Goal: Task Accomplishment & Management: Complete application form

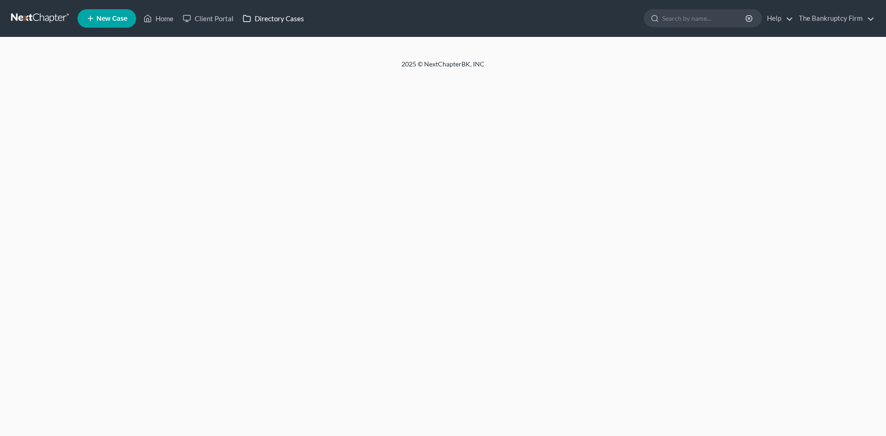
select select "1"
select select "0"
select select "3"
select select "46"
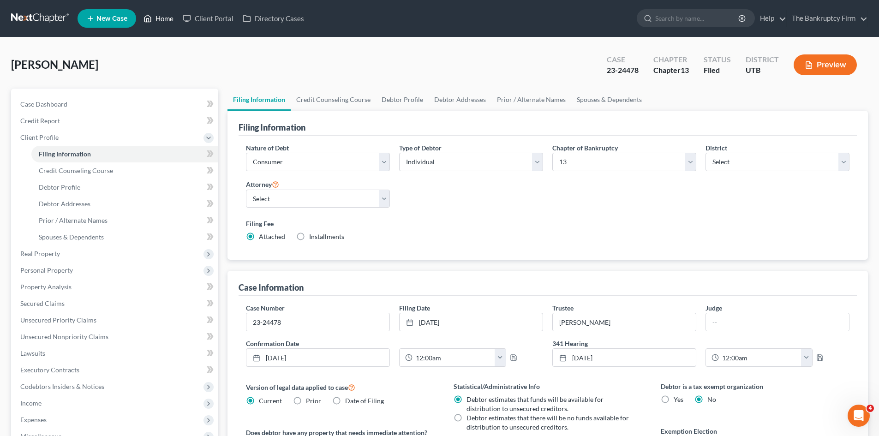
click at [163, 18] on link "Home" at bounding box center [158, 18] width 39 height 17
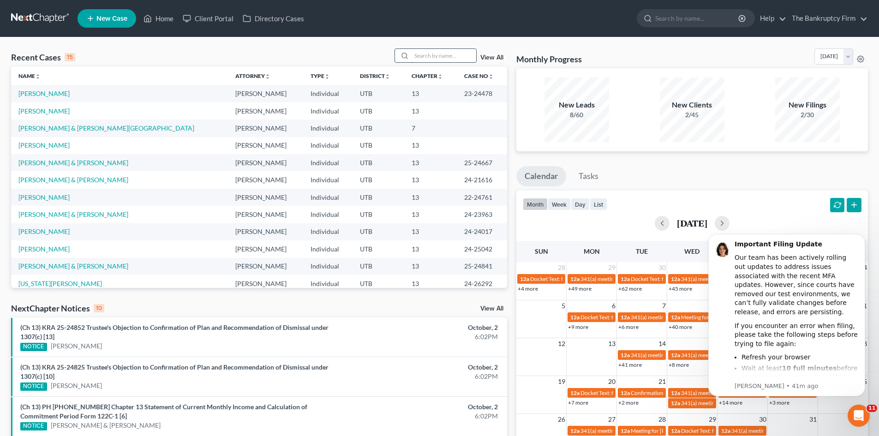
click at [426, 54] on input "search" at bounding box center [444, 55] width 65 height 13
type input "knight"
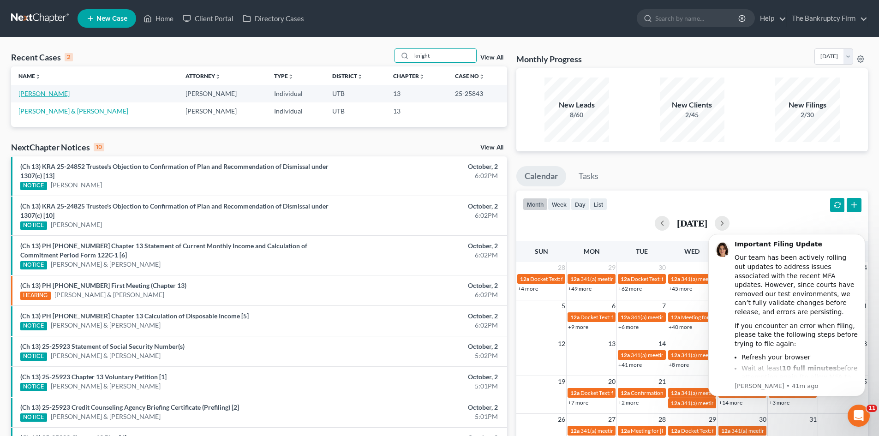
click at [41, 96] on link "[PERSON_NAME]" at bounding box center [43, 94] width 51 height 8
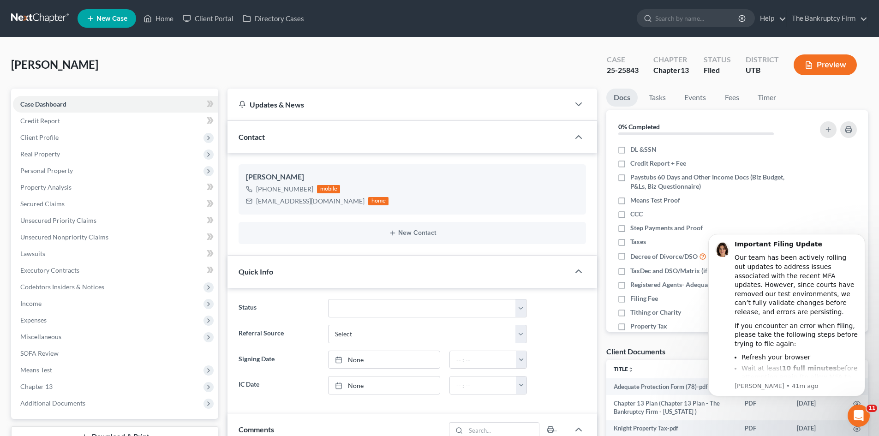
scroll to position [17, 0]
click at [70, 237] on span "Unsecured Nonpriority Claims" at bounding box center [64, 237] width 88 height 8
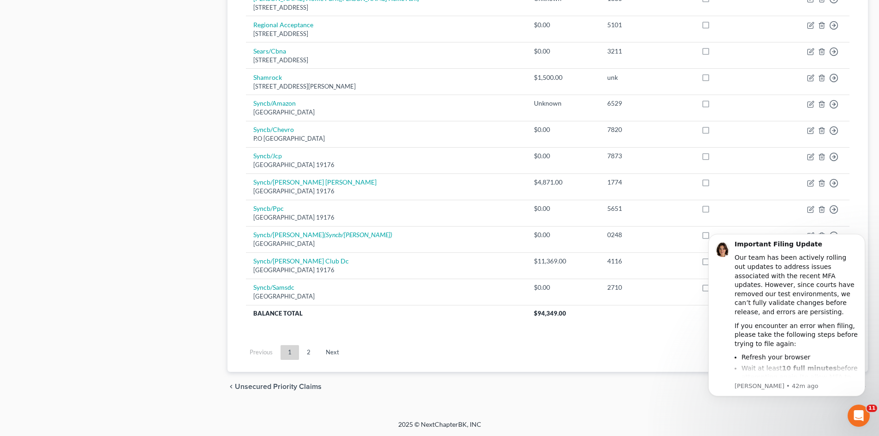
scroll to position [632, 0]
click at [306, 351] on link "2" at bounding box center [308, 352] width 18 height 15
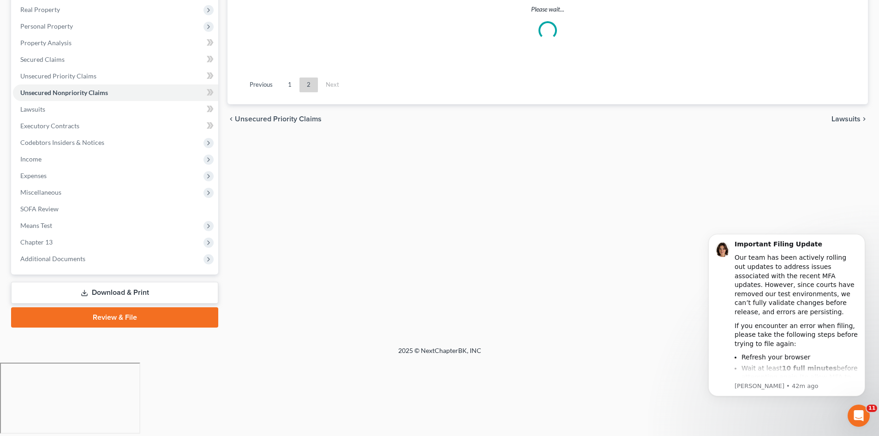
scroll to position [71, 0]
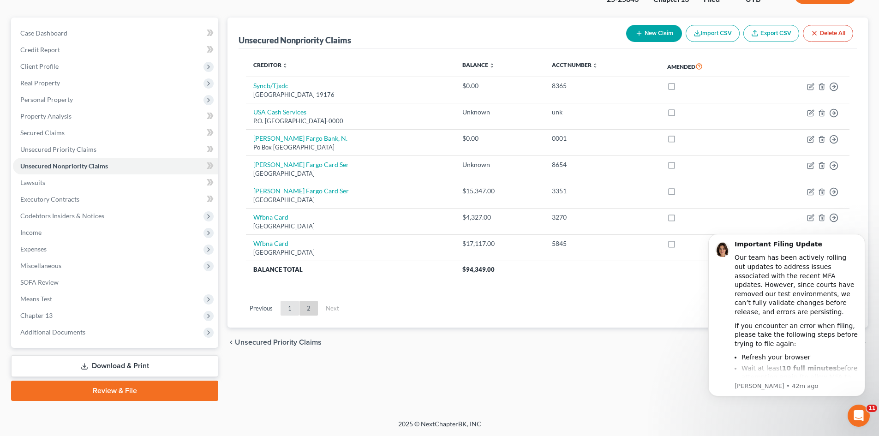
click at [289, 308] on link "1" at bounding box center [290, 308] width 18 height 15
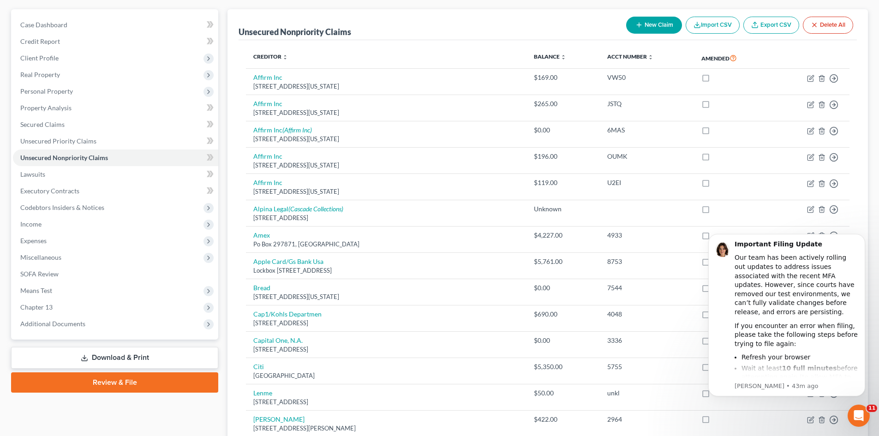
scroll to position [0, 0]
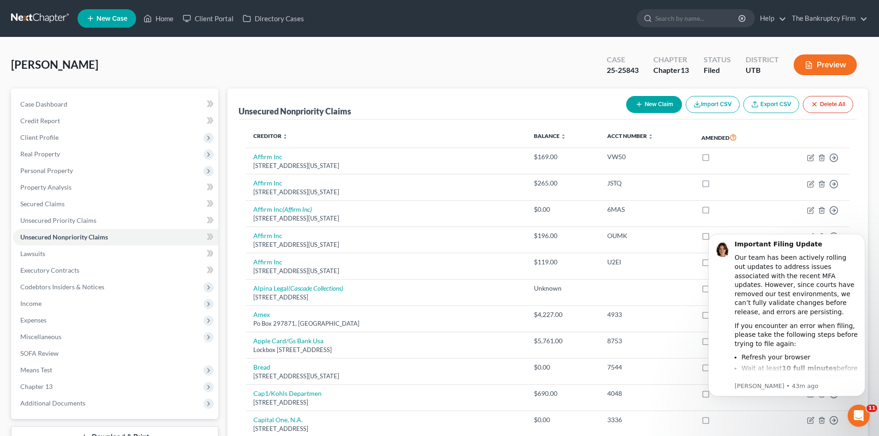
click at [645, 104] on button "New Claim" at bounding box center [654, 104] width 56 height 17
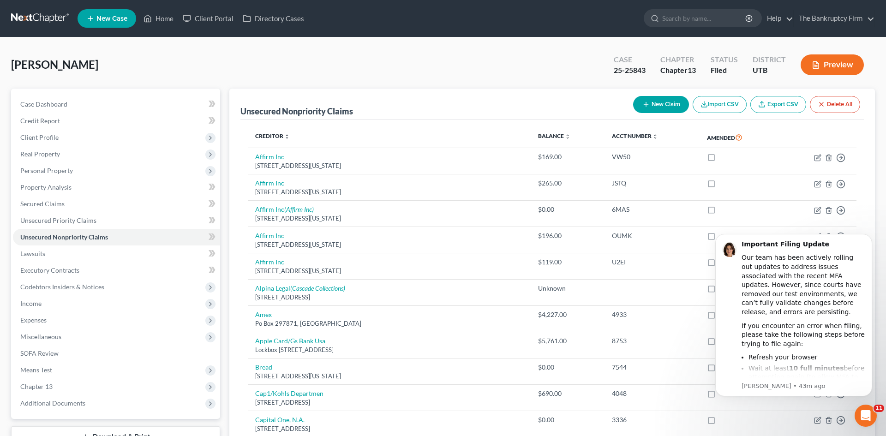
select select "0"
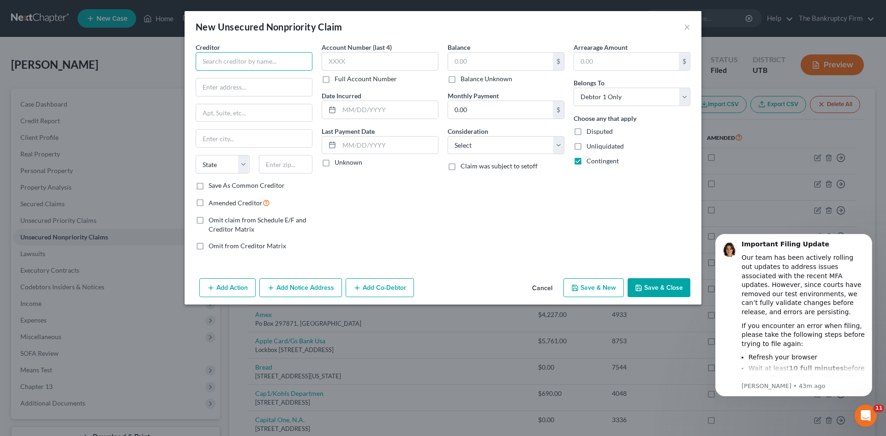
click at [251, 63] on input "text" at bounding box center [254, 61] width 117 height 18
click at [251, 79] on div "Credence Resource Management LLC" at bounding box center [256, 77] width 107 height 9
type input "Credence Resource Management LLC"
type input "P.O. Box 2390"
type input "Southgate"
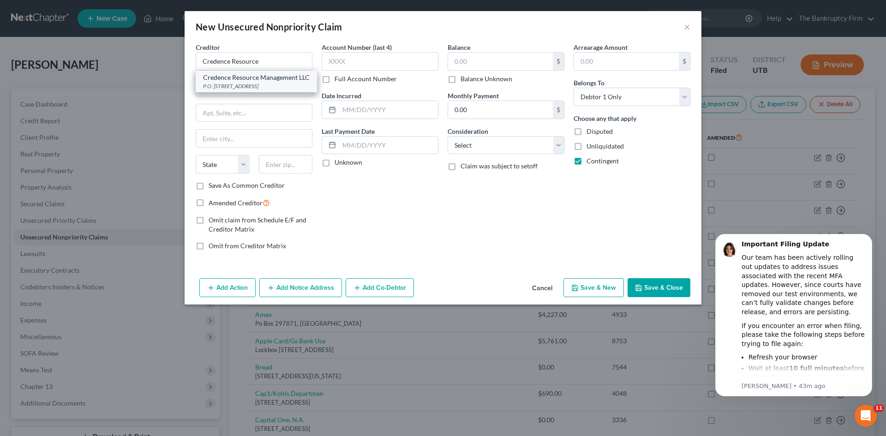
select select "23"
type input "48195-0000"
click at [359, 105] on input "text" at bounding box center [388, 110] width 99 height 18
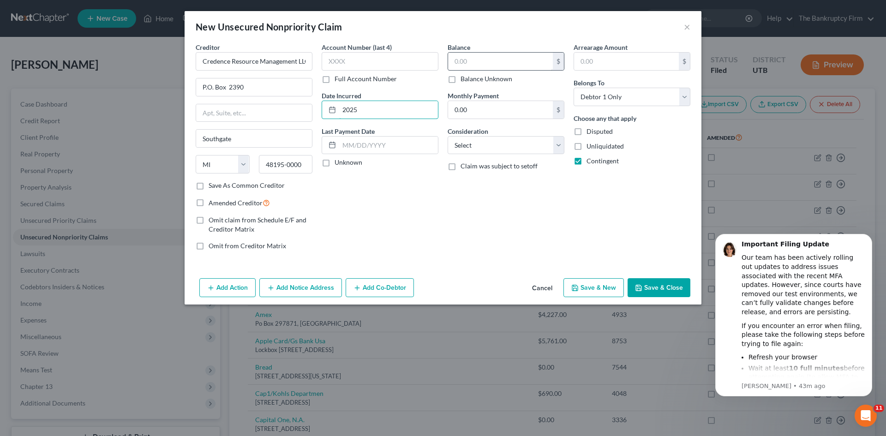
type input "2025"
click at [468, 61] on input "text" at bounding box center [500, 62] width 105 height 18
type input "175"
click at [500, 140] on select "Select Cable / Satellite Services Collection Agency Credit Card Debt Debt Couns…" at bounding box center [506, 145] width 117 height 18
select select "1"
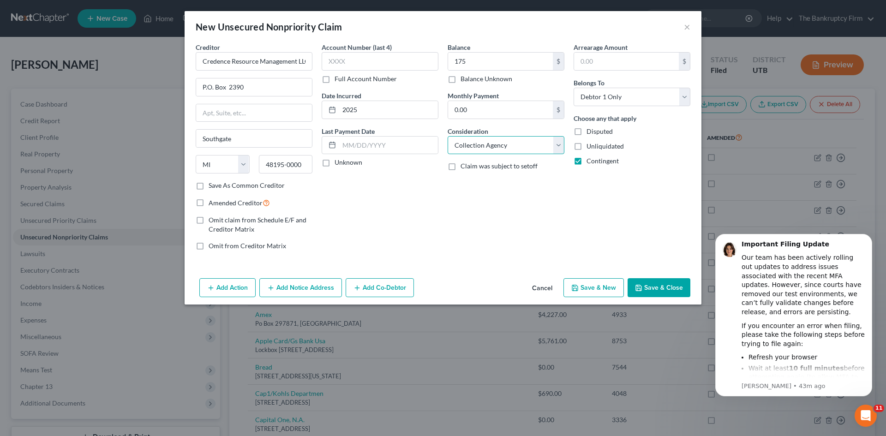
click at [448, 136] on select "Select Cable / Satellite Services Collection Agency Credit Card Debt Debt Couns…" at bounding box center [506, 145] width 117 height 18
click at [336, 64] on input "text" at bounding box center [380, 61] width 117 height 18
type input "5656"
click at [657, 288] on button "Save & Close" at bounding box center [658, 287] width 63 height 19
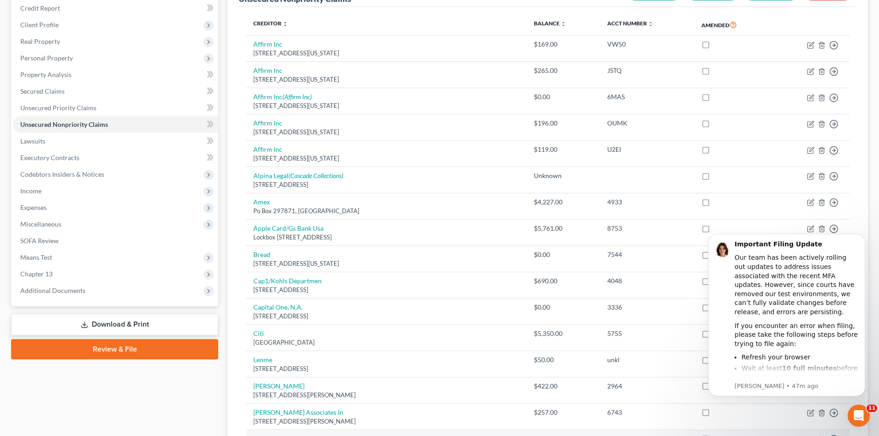
scroll to position [92, 0]
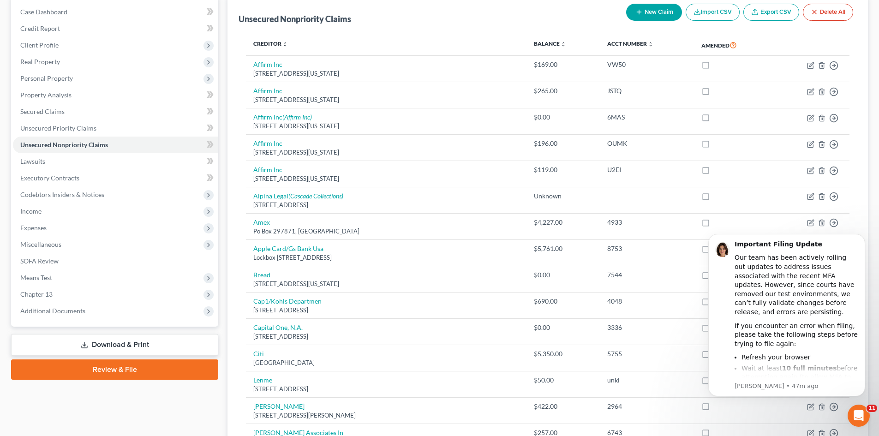
click at [671, 9] on button "New Claim" at bounding box center [654, 12] width 56 height 17
select select "0"
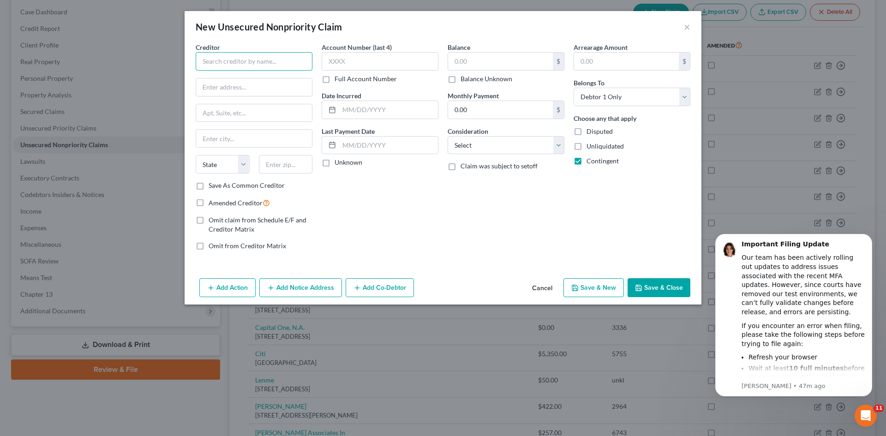
click at [253, 60] on input "text" at bounding box center [254, 61] width 117 height 18
click at [249, 82] on div "P.O. [GEOGRAPHIC_DATA] 19714-7526" at bounding box center [251, 86] width 96 height 8
type input "Simm Associates, Inc."
type input "P.O. Box 7526"
type input "[GEOGRAPHIC_DATA]"
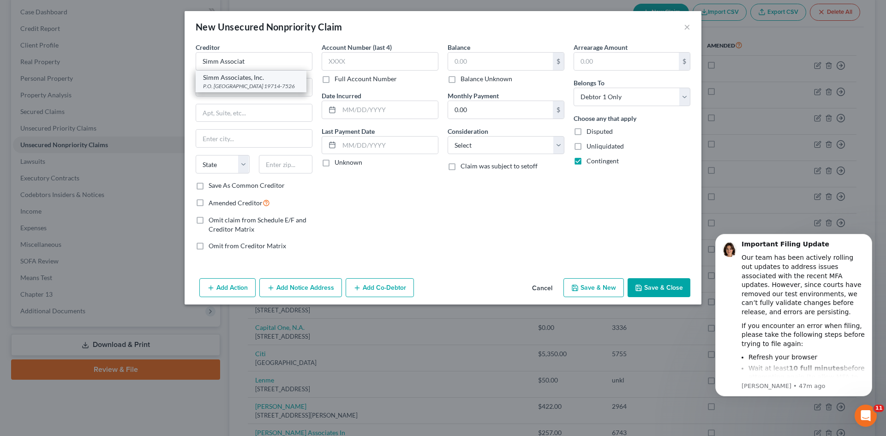
select select "7"
type input "19714-7526"
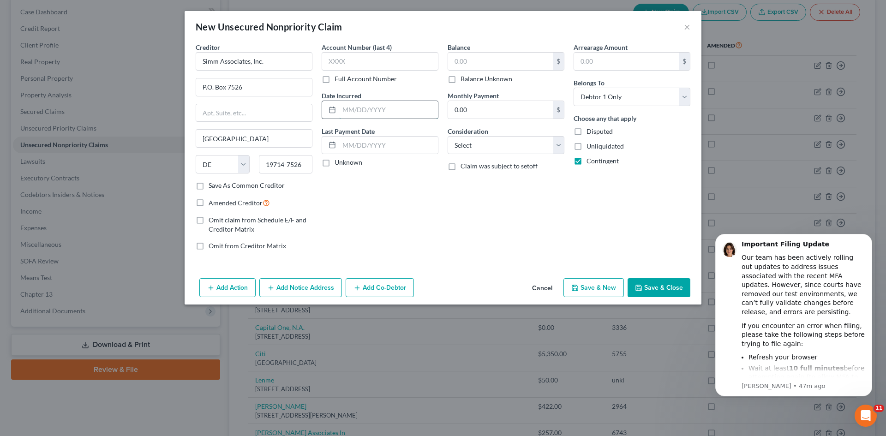
click at [346, 108] on input "text" at bounding box center [388, 110] width 99 height 18
type input "2025"
click at [487, 147] on select "Select Cable / Satellite Services Collection Agency Credit Card Debt Debt Couns…" at bounding box center [506, 145] width 117 height 18
select select "1"
click at [448, 136] on select "Select Cable / Satellite Services Collection Agency Credit Card Debt Debt Couns…" at bounding box center [506, 145] width 117 height 18
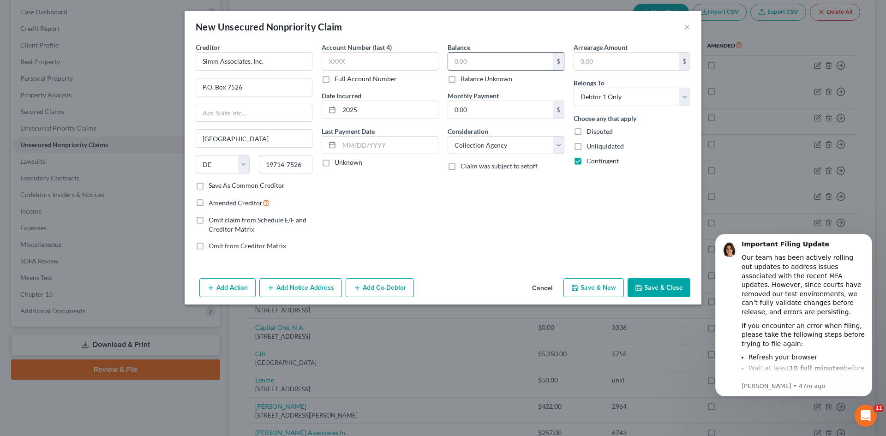
click at [469, 62] on input "text" at bounding box center [500, 62] width 105 height 18
type input "500.00"
click at [640, 288] on polyline "button" at bounding box center [638, 289] width 3 height 2
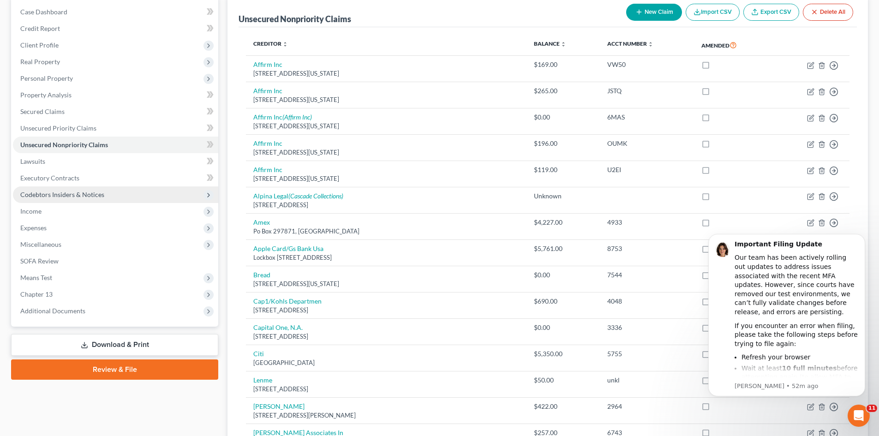
scroll to position [0, 0]
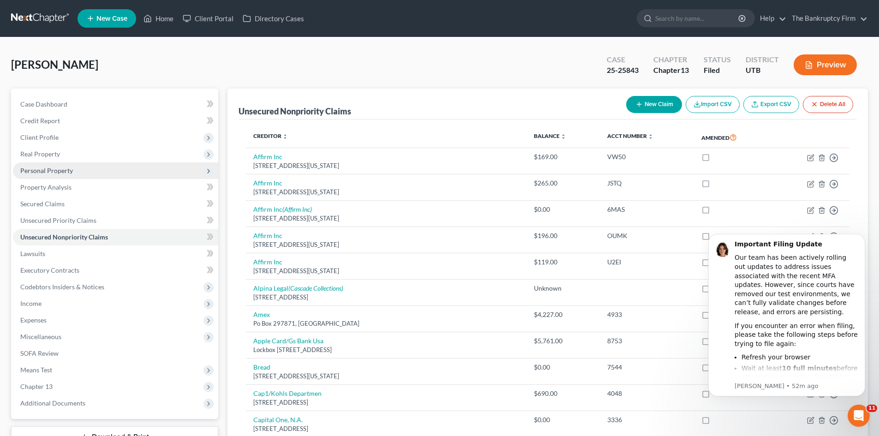
click at [48, 174] on span "Personal Property" at bounding box center [115, 170] width 205 height 17
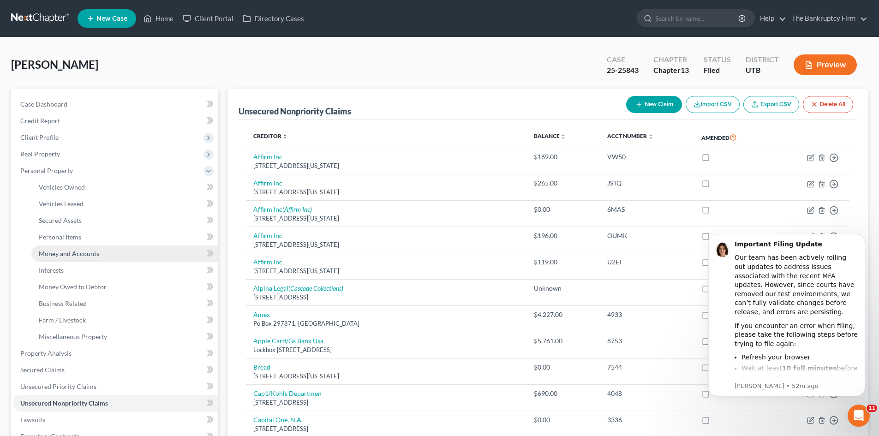
click at [98, 257] on span "Money and Accounts" at bounding box center [69, 254] width 60 height 8
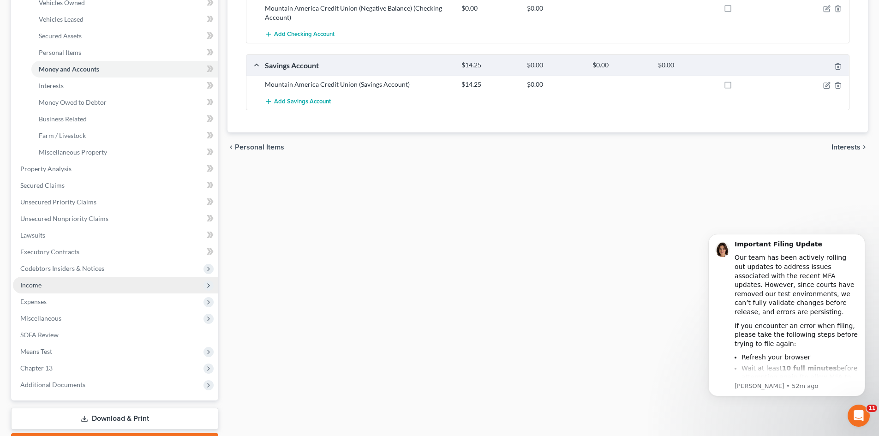
click at [34, 283] on span "Income" at bounding box center [30, 285] width 21 height 8
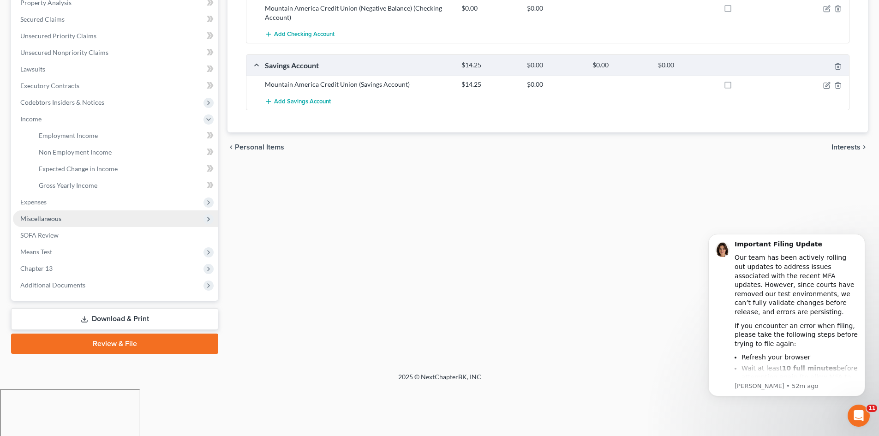
scroll to position [137, 0]
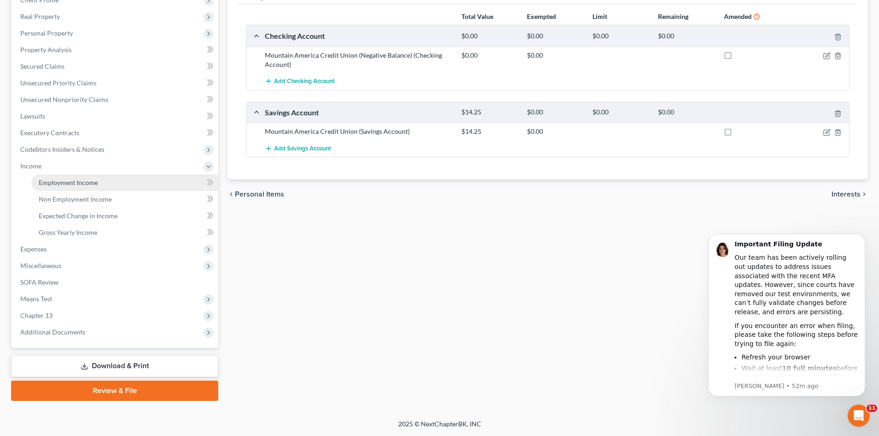
click at [61, 183] on span "Employment Income" at bounding box center [68, 183] width 59 height 8
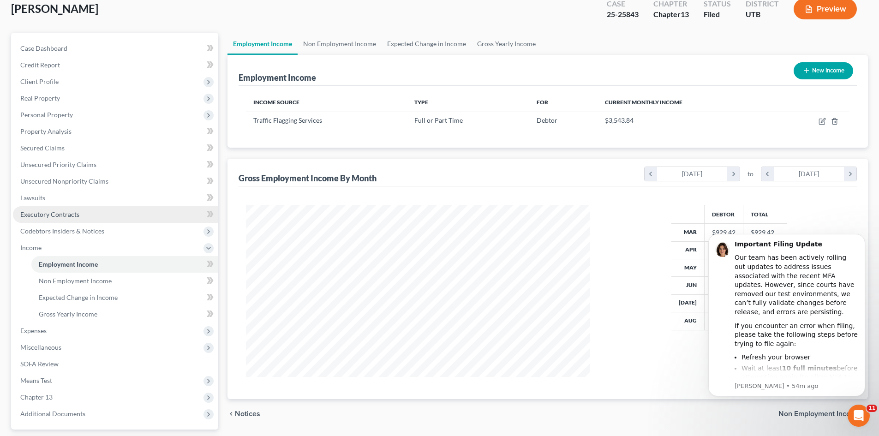
scroll to position [137, 0]
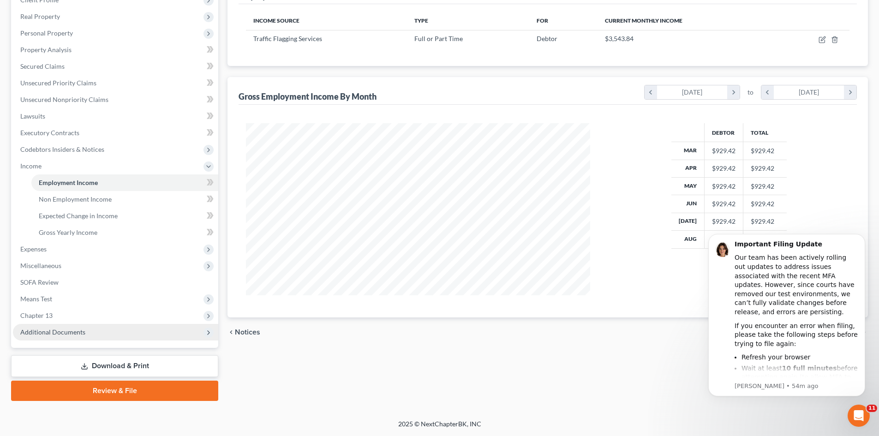
click at [49, 330] on span "Additional Documents" at bounding box center [52, 332] width 65 height 8
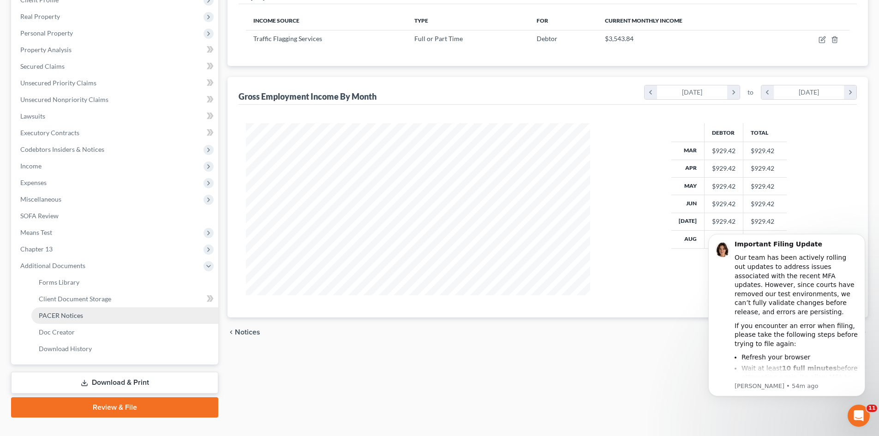
click at [70, 312] on span "PACER Notices" at bounding box center [61, 315] width 44 height 8
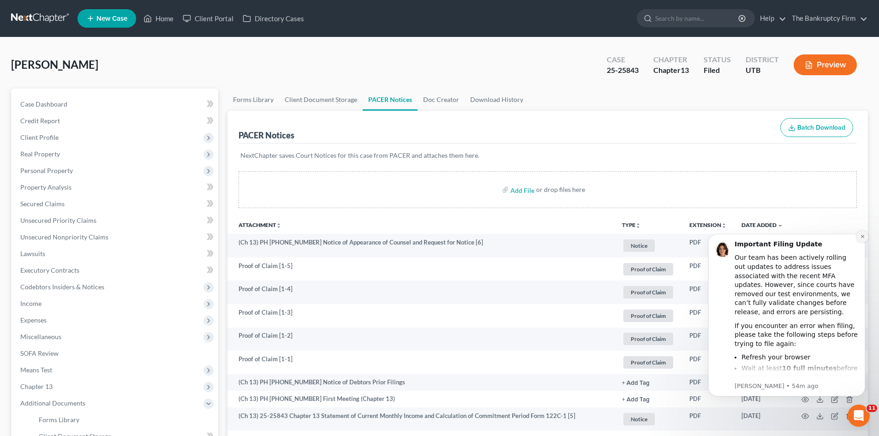
click at [860, 236] on icon "Dismiss notification" at bounding box center [862, 236] width 5 height 5
